Goal: Navigation & Orientation: Understand site structure

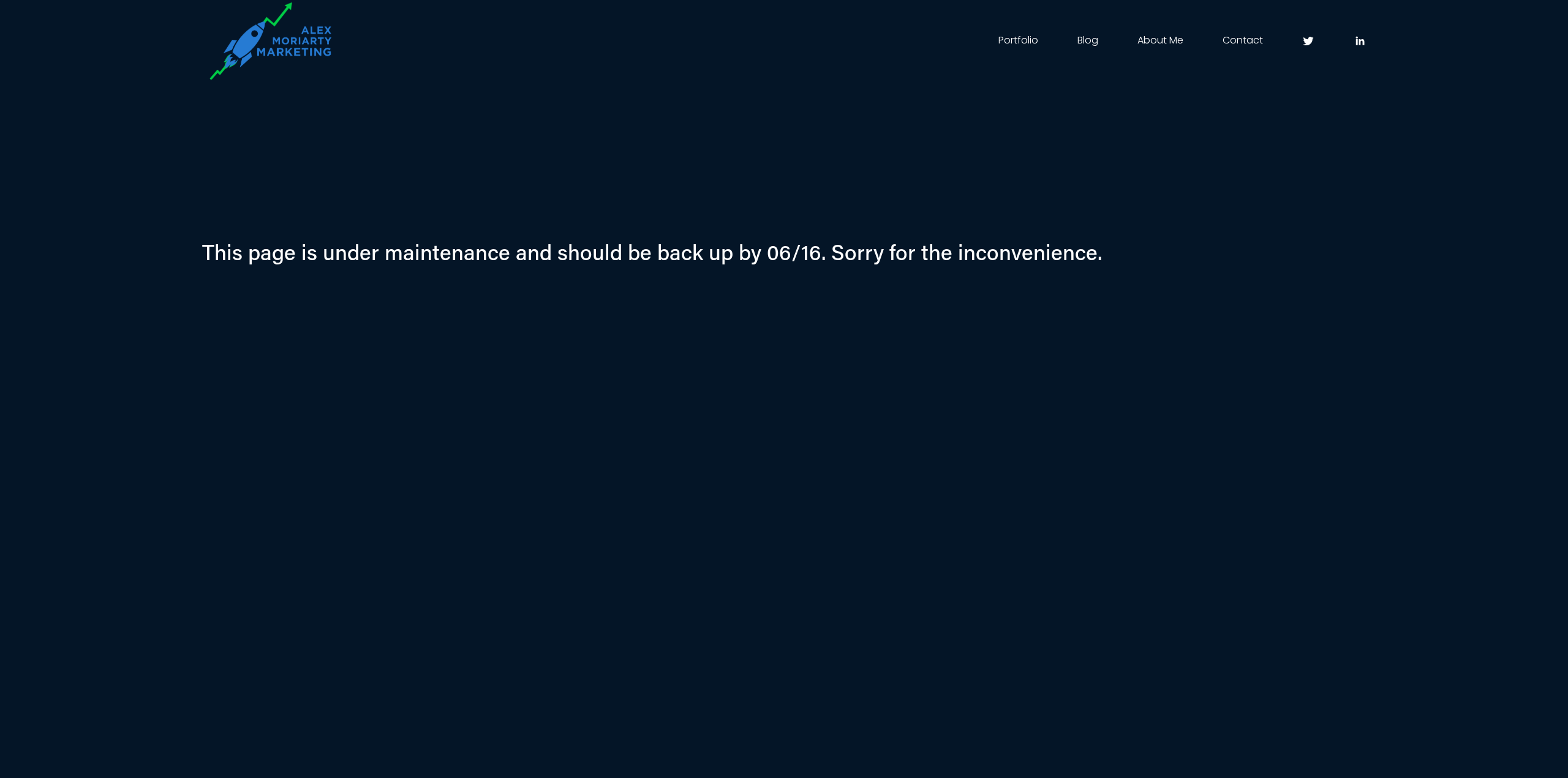
click at [1021, 43] on link "Portfolio" at bounding box center [1018, 41] width 40 height 20
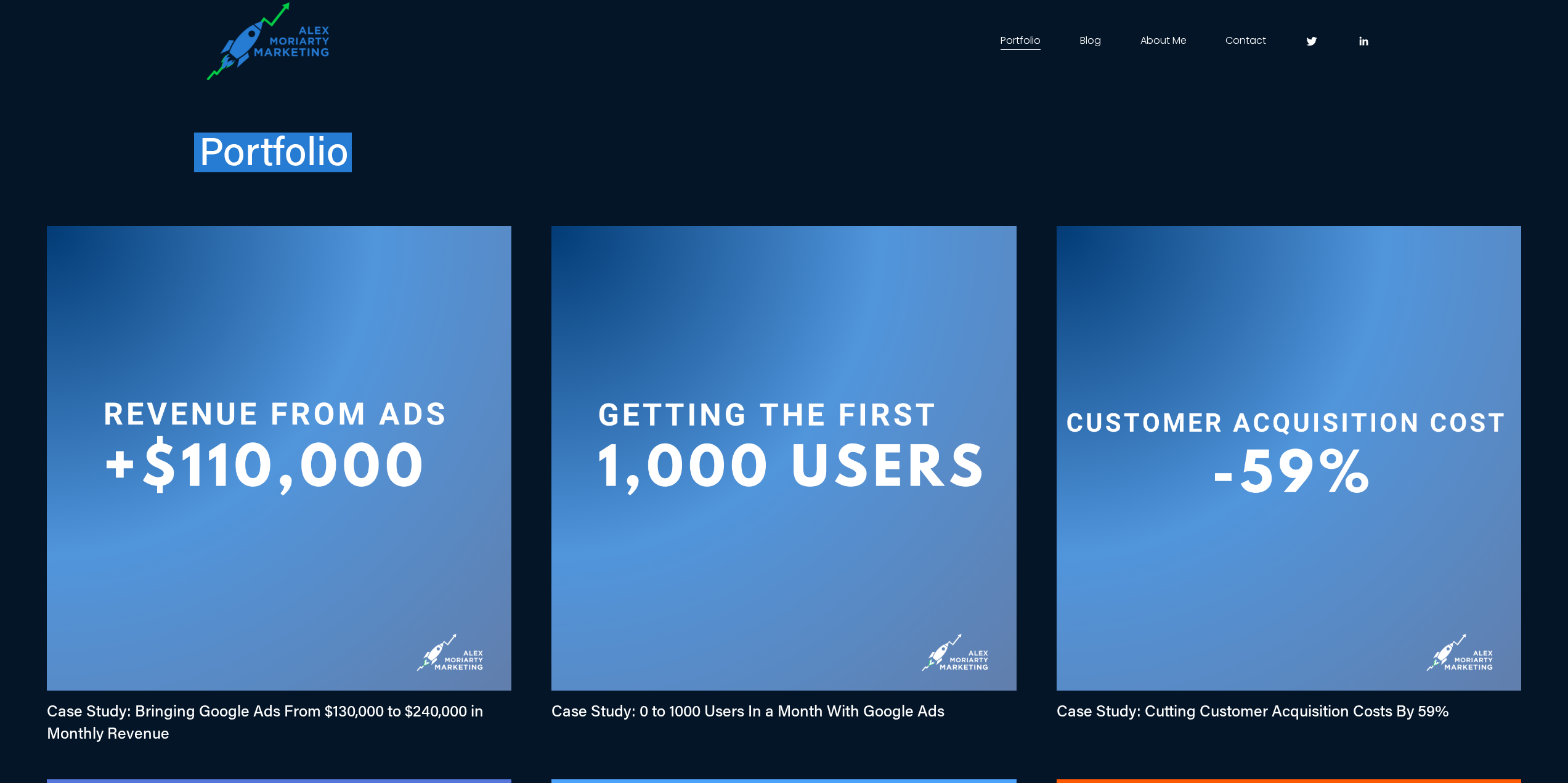
click at [1162, 45] on link "About Me" at bounding box center [1163, 41] width 46 height 20
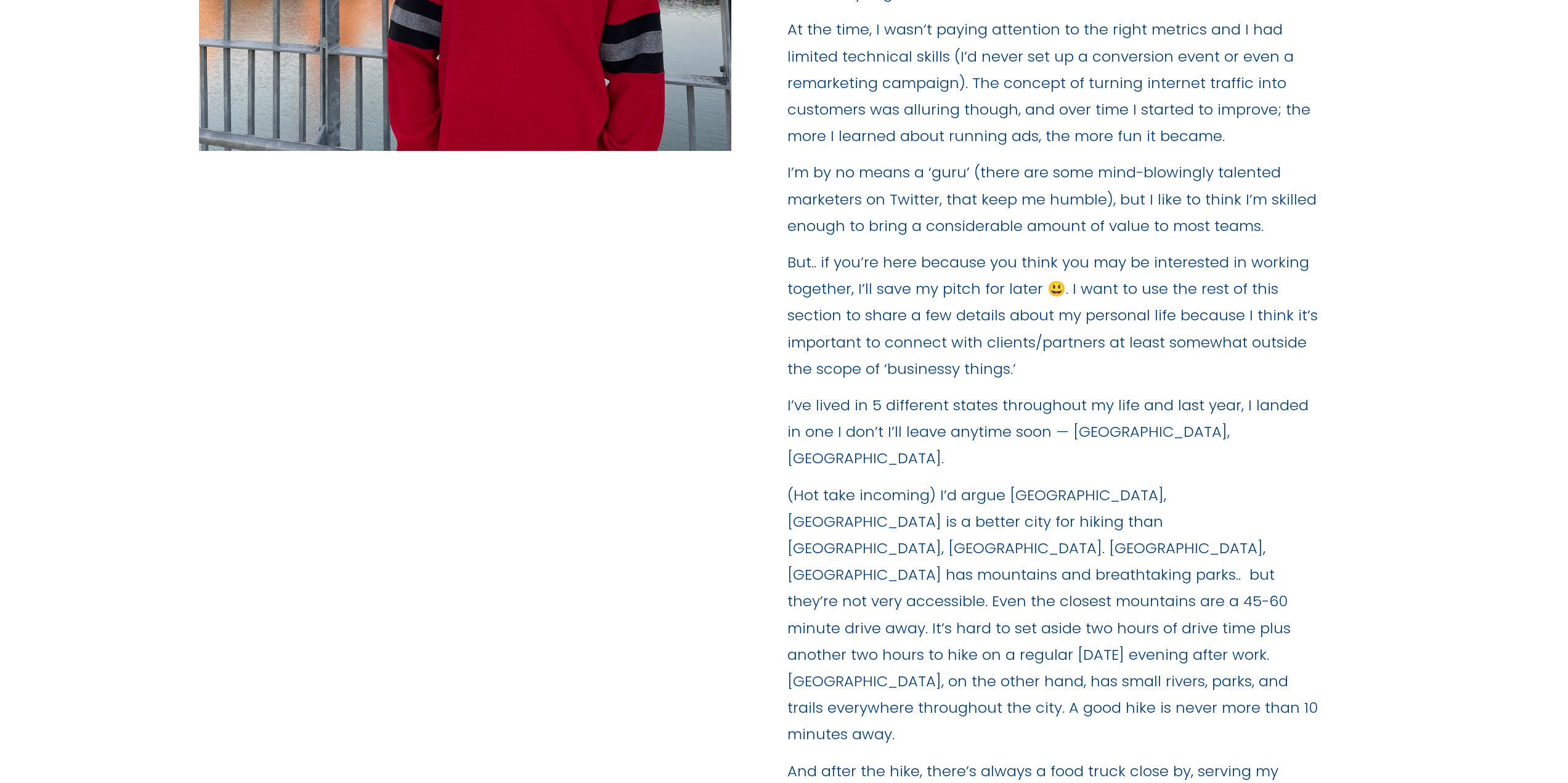
scroll to position [1048, 0]
